Goal: Register for event/course

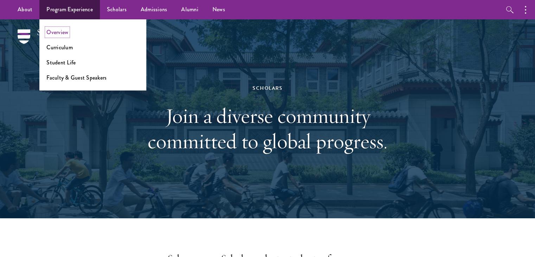
click at [63, 33] on link "Overview" at bounding box center [57, 32] width 22 height 8
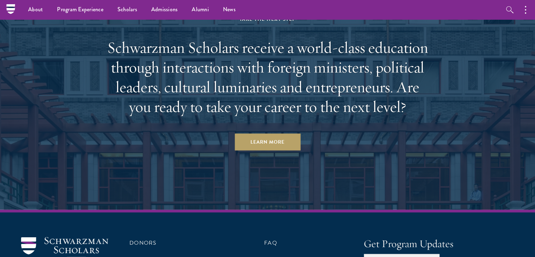
scroll to position [3551, 0]
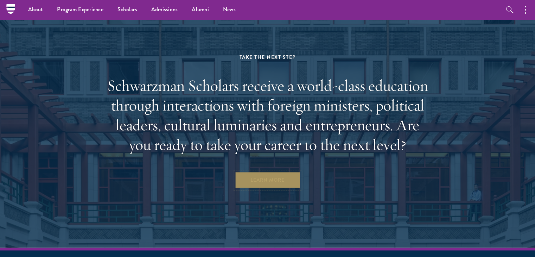
click at [282, 171] on link "Learn More" at bounding box center [268, 179] width 66 height 17
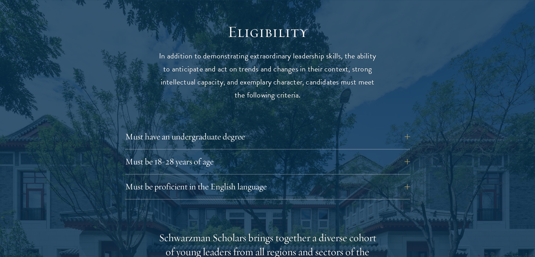
scroll to position [919, 0]
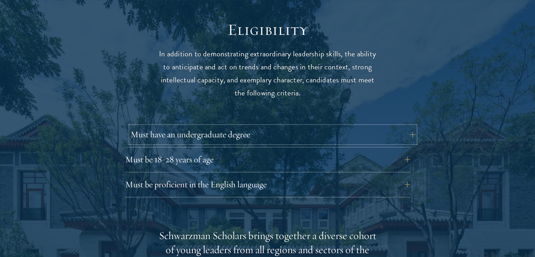
click at [330, 126] on button "Must have an undergraduate degree" at bounding box center [272, 134] width 285 height 17
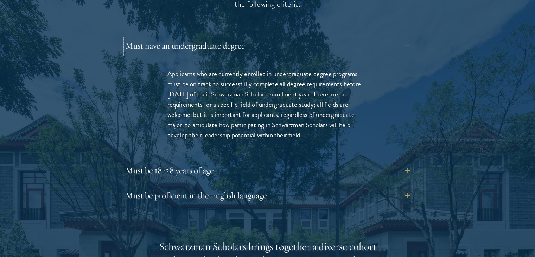
scroll to position [1011, 0]
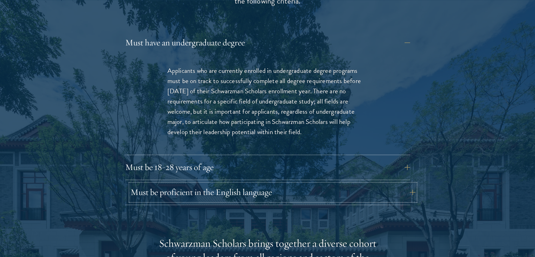
click at [318, 184] on button "Must be proficient in the English language" at bounding box center [272, 192] width 285 height 17
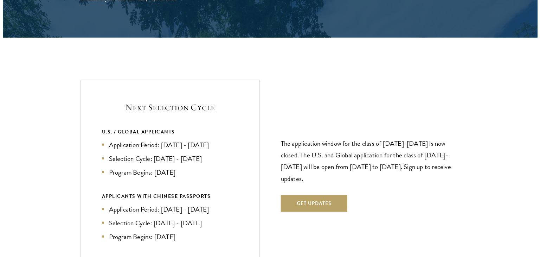
scroll to position [1636, 0]
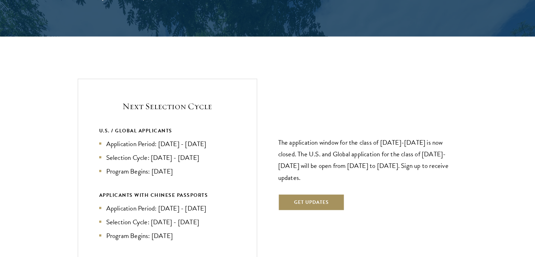
click at [317, 194] on button "Get Updates" at bounding box center [311, 202] width 66 height 17
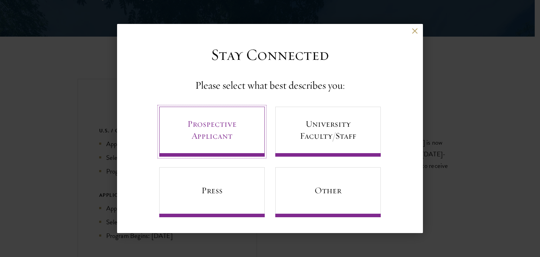
click at [238, 135] on link "Prospective Applicant" at bounding box center [212, 132] width 106 height 50
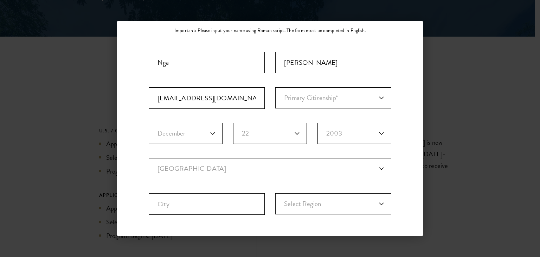
scroll to position [58, 0]
click at [307, 97] on select "Primary Citizenship* Afghanistan Aland Islands Albania Algeria Andorra Angola A…" at bounding box center [333, 97] width 116 height 21
select select "VM"
click at [275, 87] on select "Primary Citizenship* Afghanistan Aland Islands Albania Algeria Andorra Angola A…" at bounding box center [333, 97] width 116 height 21
click at [173, 144] on fieldset "Birth Month* January February March April May June July August September Octobe…" at bounding box center [270, 139] width 243 height 35
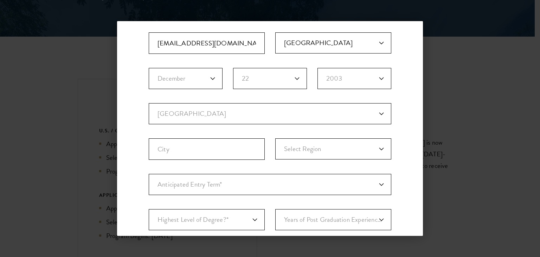
scroll to position [113, 0]
click at [256, 110] on select "Current Country Afghanistan Aland Islands Albania Algeria Andorra Angola Anguil…" at bounding box center [270, 113] width 243 height 21
select select "VM"
click at [149, 103] on select "Current Country Afghanistan Aland Islands Albania Algeria Andorra Angola Anguil…" at bounding box center [270, 113] width 243 height 21
select select
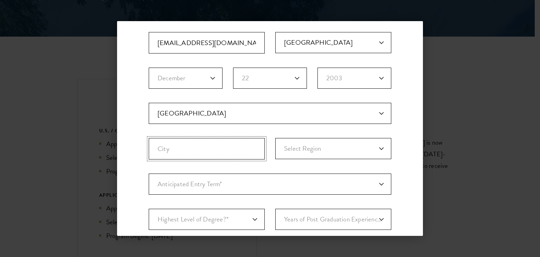
click at [200, 147] on input "City" at bounding box center [207, 148] width 116 height 21
type input "Hanoi"
click at [290, 156] on select "Select Region An Giang Ba Ria-Vung Tau Bac Giang Bac Kan Bac Lieu Bac Ninh Ben …" at bounding box center [333, 148] width 116 height 21
select select "Hanoi"
click at [275, 138] on select "Select Region An Giang Ba Ria-Vung Tau Bac Giang Bac Kan Bac Lieu Bac Ninh Ben …" at bounding box center [333, 148] width 116 height 21
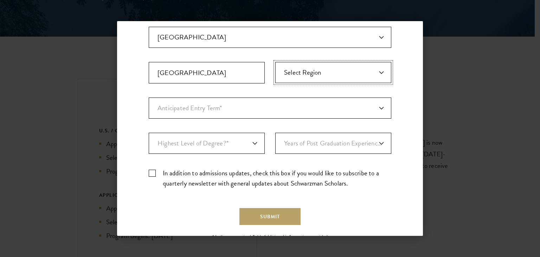
scroll to position [190, 0]
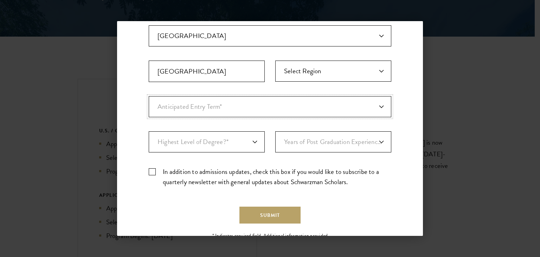
click at [202, 98] on select "Anticipated Entry Term* Just Exploring" at bounding box center [270, 106] width 243 height 21
click at [149, 96] on select "Anticipated Entry Term* Just Exploring" at bounding box center [270, 106] width 243 height 21
click at [199, 151] on select "Highest Level of Degree?* PHD Bachelor's Master's Current Undergraduate Student" at bounding box center [207, 141] width 116 height 21
select select "baef124f-e103-44b1-8ca6-5d0669438e44"
click at [149, 131] on select "Highest Level of Degree?* PHD Bachelor's Master's Current Undergraduate Student" at bounding box center [207, 141] width 116 height 21
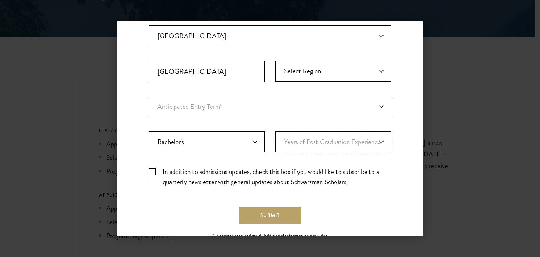
click at [304, 146] on select "Years of Post Graduation Experience?* 1 2 3 4 5 6 7 8 9 10" at bounding box center [333, 141] width 116 height 21
select select "1"
click at [275, 131] on select "Years of Post Graduation Experience?* 1 2 3 4 5 6 7 8 9 10" at bounding box center [333, 141] width 116 height 21
click at [151, 168] on label "In addition to admissions updates, check this box if you would like to subscrib…" at bounding box center [270, 176] width 243 height 20
click at [151, 168] on input "In addition to admissions updates, check this box if you would like to subscrib…" at bounding box center [270, 168] width 243 height 5
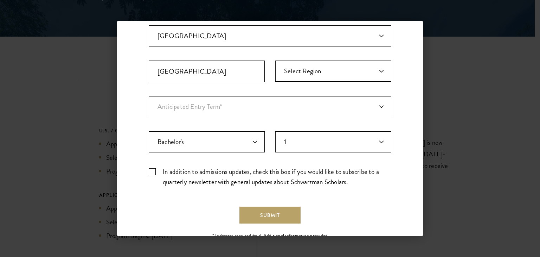
checkbox input "true"
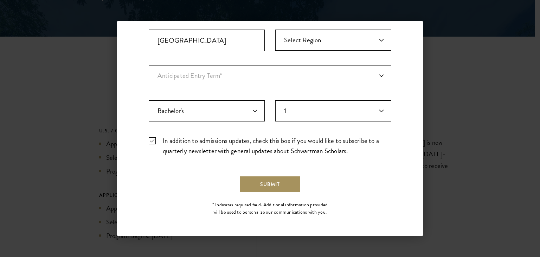
click at [270, 176] on button "Submit" at bounding box center [270, 184] width 61 height 17
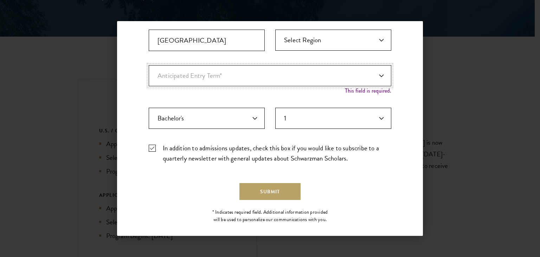
click at [298, 78] on select "Anticipated Entry Term* Just Exploring" at bounding box center [270, 75] width 243 height 21
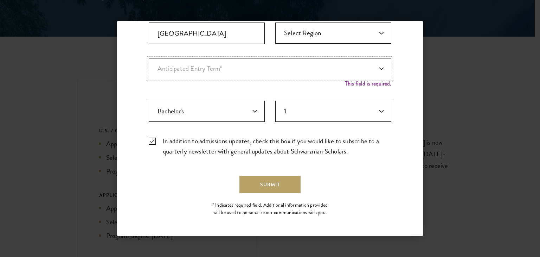
click at [249, 72] on select "Anticipated Entry Term* Just Exploring" at bounding box center [270, 68] width 243 height 21
select select "a6790467-ebe7-4045-a56a-66c1cae98076"
click at [149, 64] on select "Anticipated Entry Term* Just Exploring" at bounding box center [270, 68] width 243 height 21
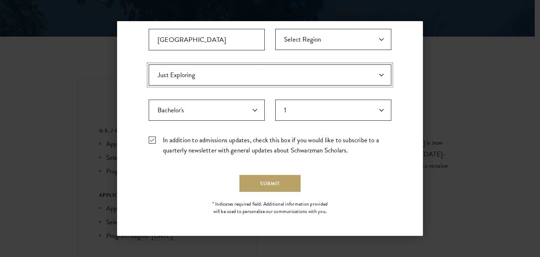
scroll to position [221, 0]
click at [235, 68] on select "Anticipated Entry Term* Just Exploring" at bounding box center [270, 75] width 243 height 21
click at [149, 65] on select "Anticipated Entry Term* Just Exploring" at bounding box center [270, 75] width 243 height 21
click at [265, 187] on button "Submit" at bounding box center [270, 184] width 61 height 17
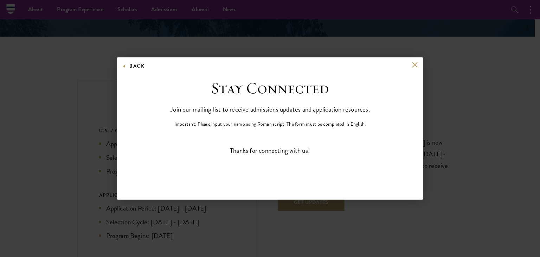
scroll to position [0, 0]
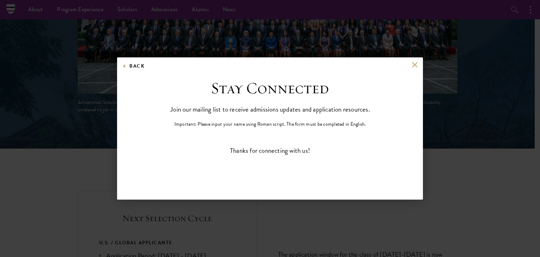
click at [414, 68] on div "Back" at bounding box center [270, 70] width 306 height 17
click at [413, 64] on button at bounding box center [415, 65] width 6 height 6
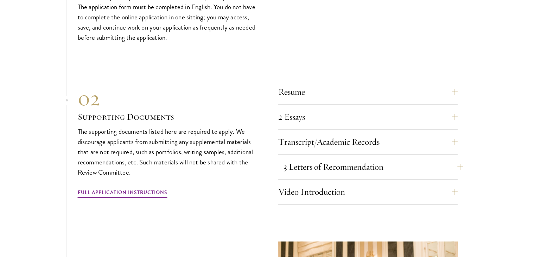
scroll to position [2362, 0]
click at [457, 158] on button "3 Letters of Recommendation" at bounding box center [373, 166] width 179 height 17
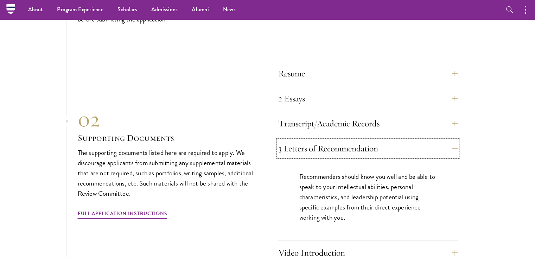
scroll to position [2192, 0]
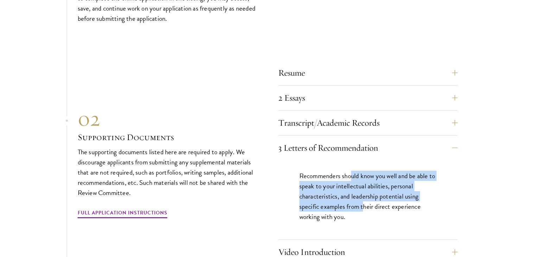
drag, startPoint x: 350, startPoint y: 161, endPoint x: 363, endPoint y: 191, distance: 31.8
click at [363, 191] on p "Recommenders should know you well and be able to speak to your intellectual abi…" at bounding box center [367, 196] width 137 height 51
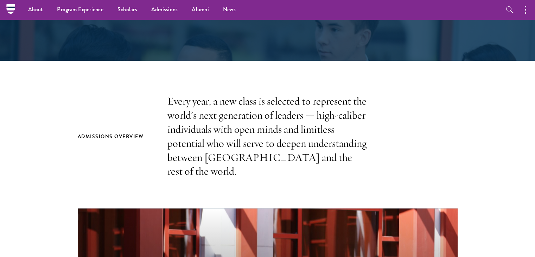
scroll to position [0, 0]
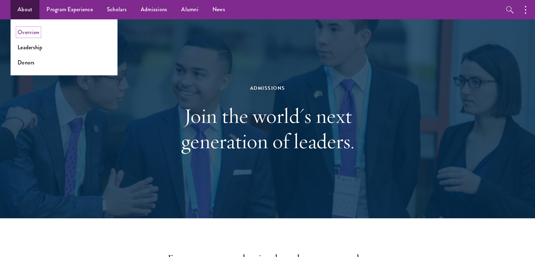
click at [25, 34] on link "Overview" at bounding box center [29, 32] width 22 height 8
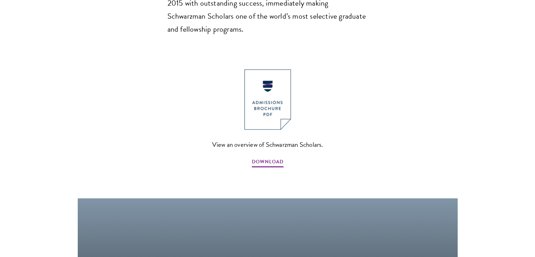
scroll to position [754, 0]
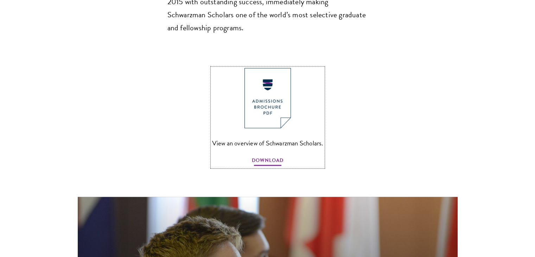
click at [269, 156] on span "DOWNLOAD" at bounding box center [268, 161] width 32 height 11
